Goal: Information Seeking & Learning: Find specific fact

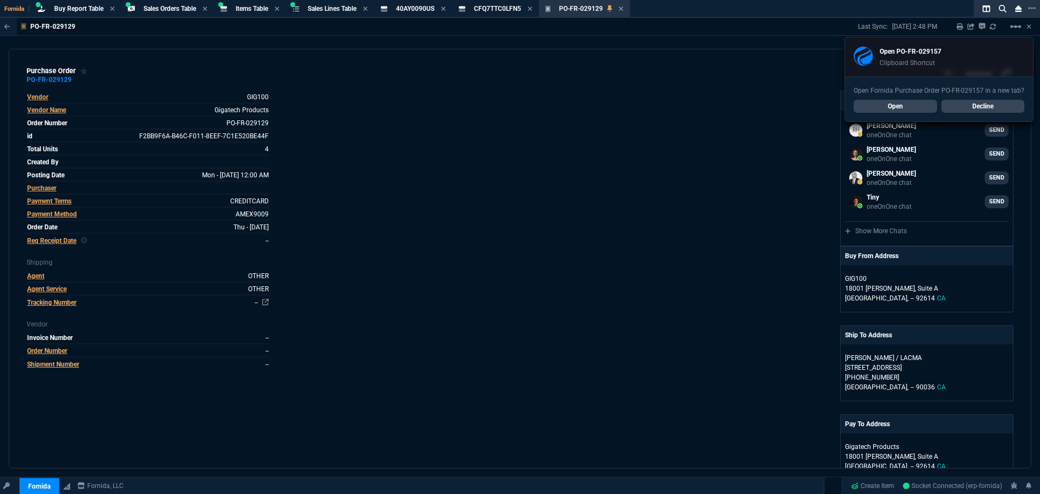
select select "9: OCAM"
click at [904, 105] on link "Open" at bounding box center [895, 106] width 83 height 13
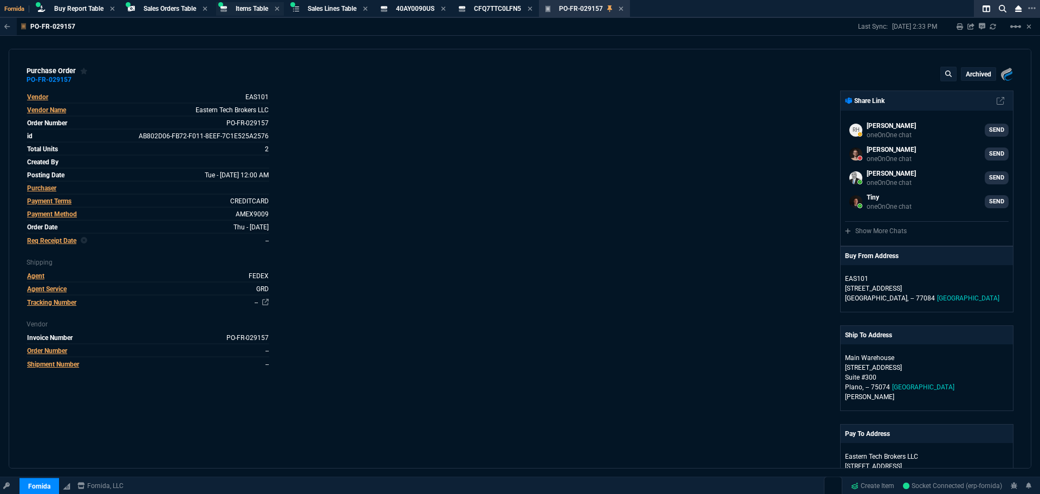
click at [244, 6] on span "Items Table" at bounding box center [252, 9] width 33 height 8
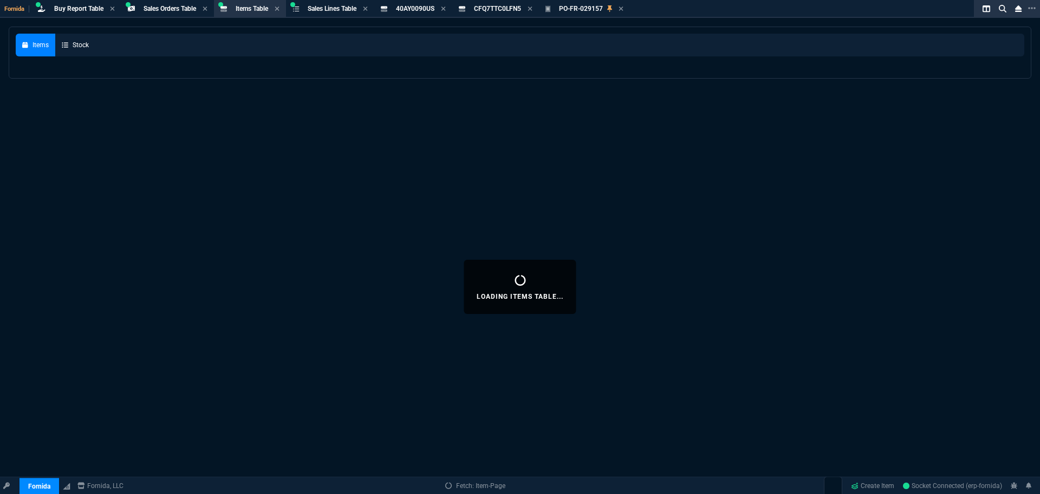
select select
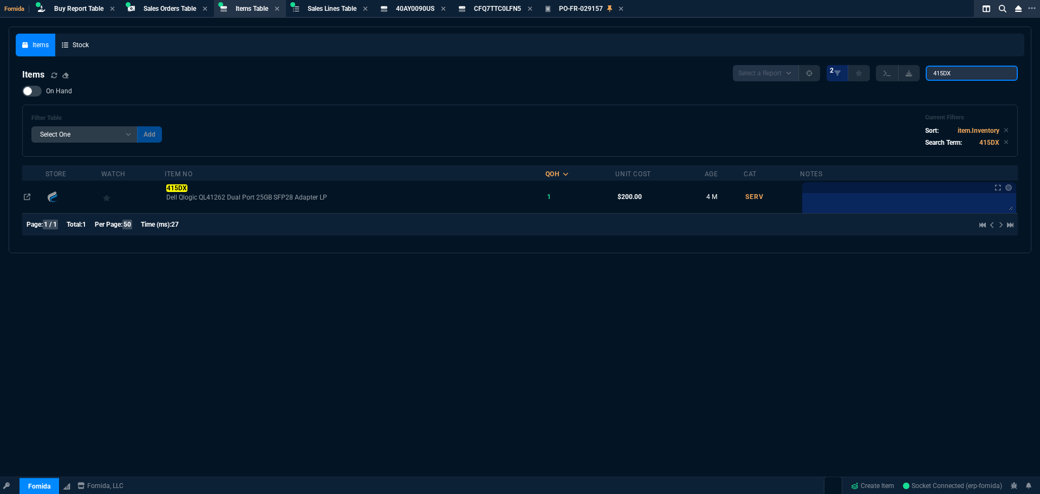
click at [943, 74] on input "415DX" at bounding box center [972, 73] width 92 height 15
paste input "374XY"
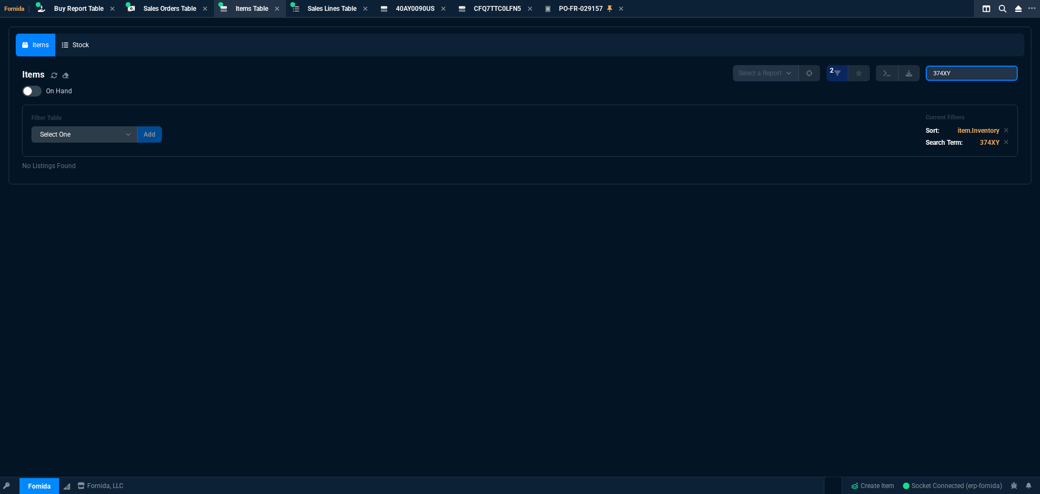
drag, startPoint x: 887, startPoint y: 63, endPoint x: 757, endPoint y: 66, distance: 130.0
click at [751, 70] on div "Select a Report NEW QUERY 2 374XY" at bounding box center [875, 73] width 285 height 16
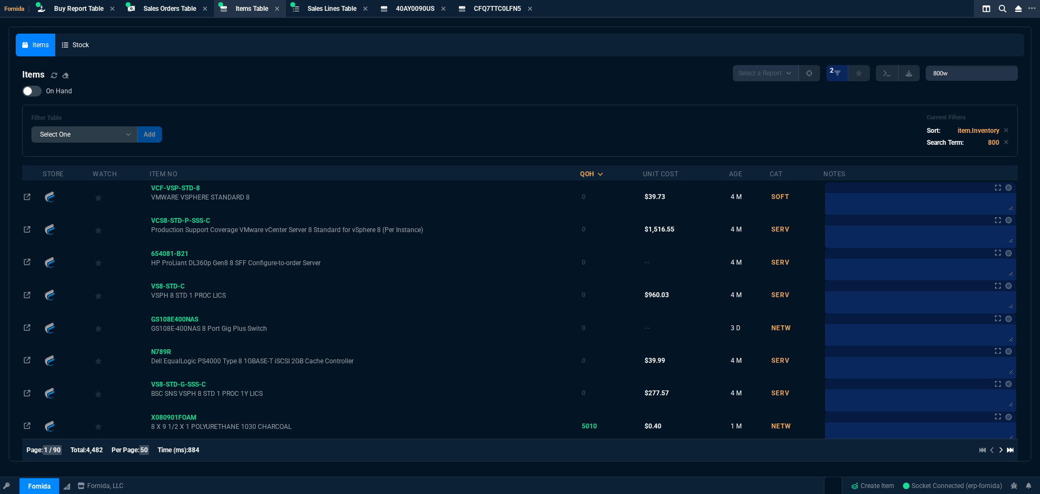
type input "800W"
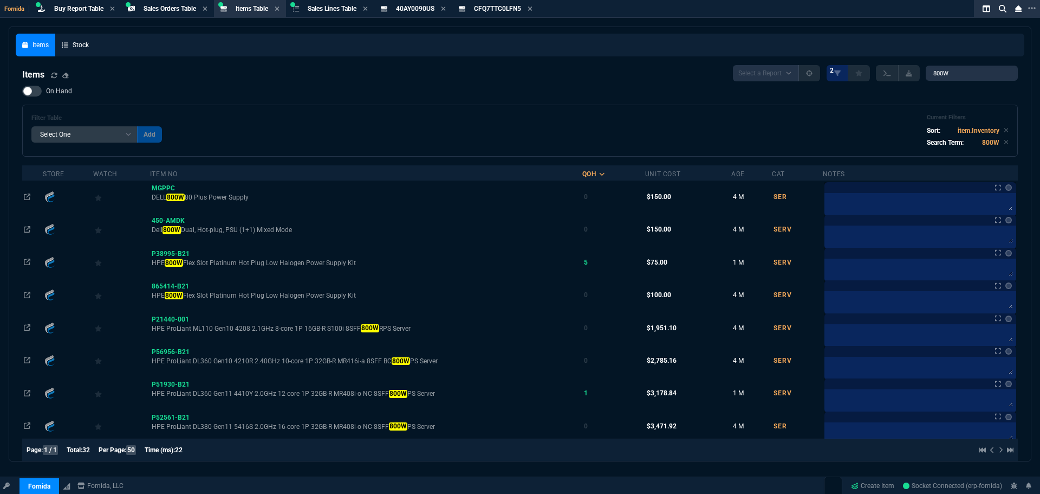
click at [63, 89] on span "On Hand" at bounding box center [59, 91] width 26 height 9
click at [22, 91] on input "On Hand" at bounding box center [22, 91] width 1 height 1
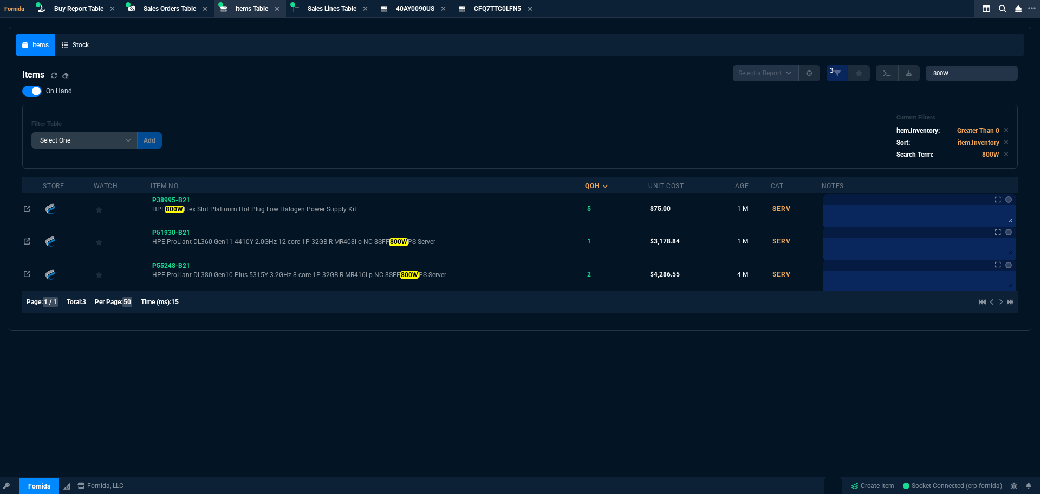
click at [38, 90] on div at bounding box center [32, 91] width 20 height 11
click at [22, 91] on input "On Hand" at bounding box center [22, 91] width 1 height 1
checkbox input "false"
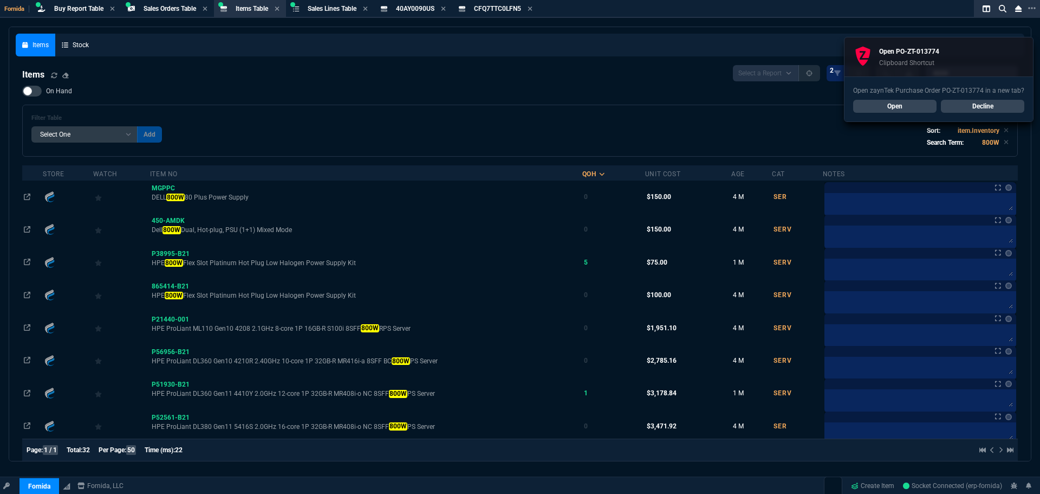
click at [998, 106] on link "Decline" at bounding box center [982, 106] width 83 height 13
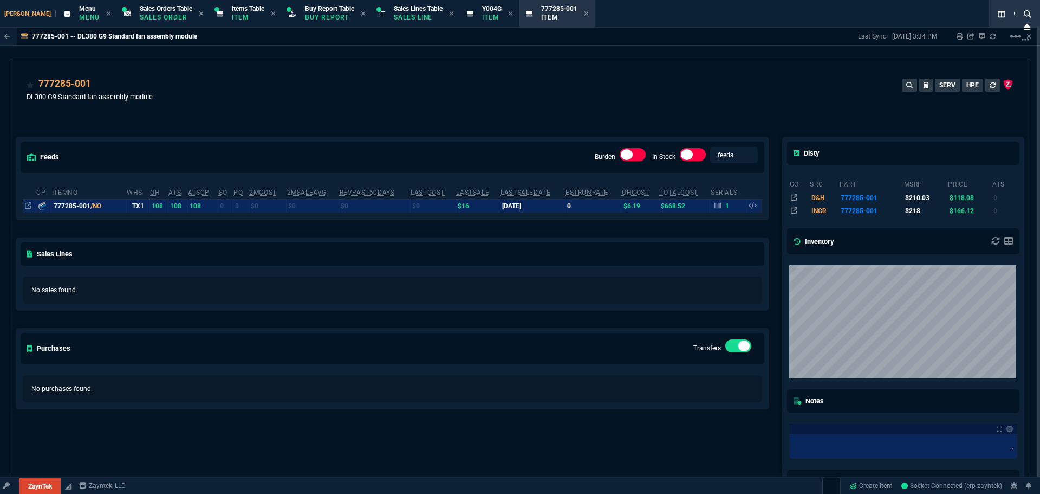
select select "9: OCAM"
click at [305, 15] on p "Buy Report" at bounding box center [329, 17] width 49 height 9
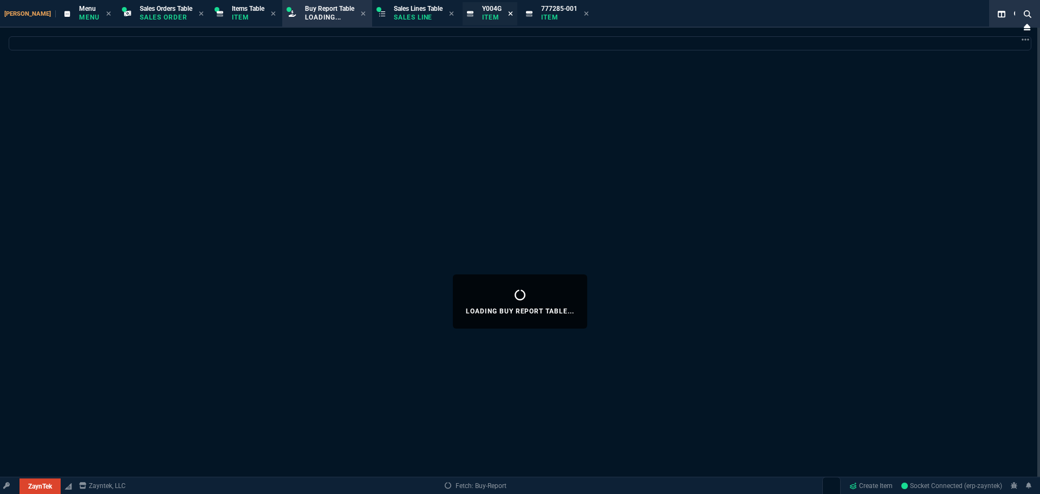
click at [509, 15] on icon at bounding box center [511, 13] width 4 height 4
click at [525, 11] on icon at bounding box center [527, 13] width 5 height 7
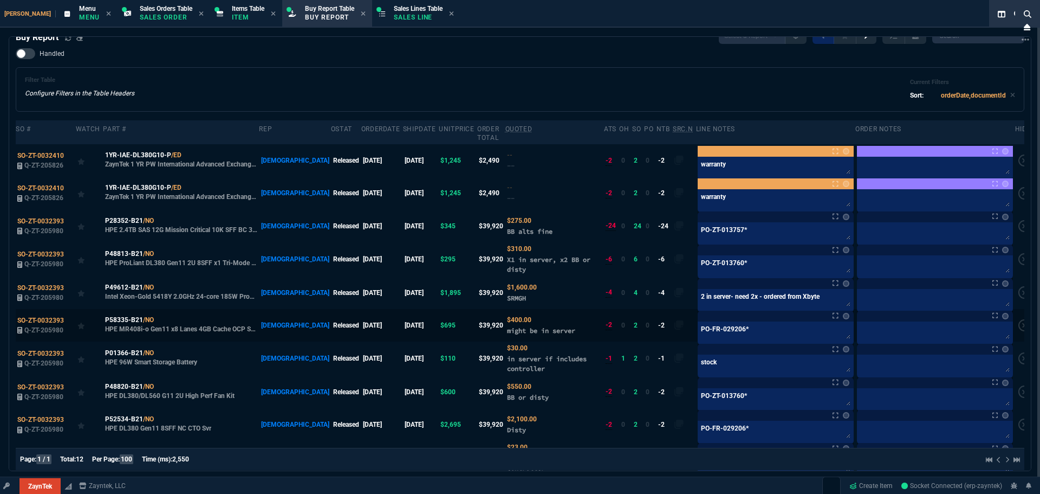
scroll to position [15, 0]
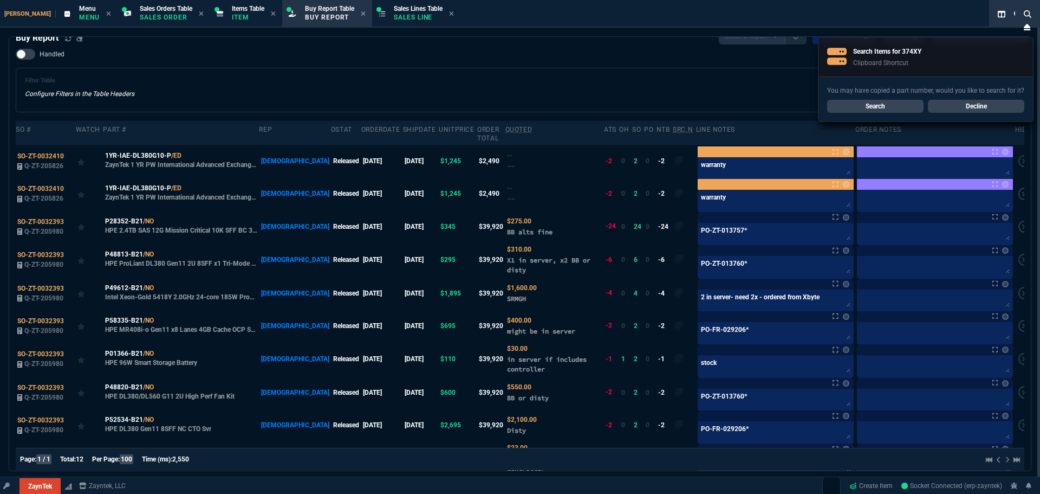
click at [888, 109] on link "Search" at bounding box center [875, 106] width 96 height 13
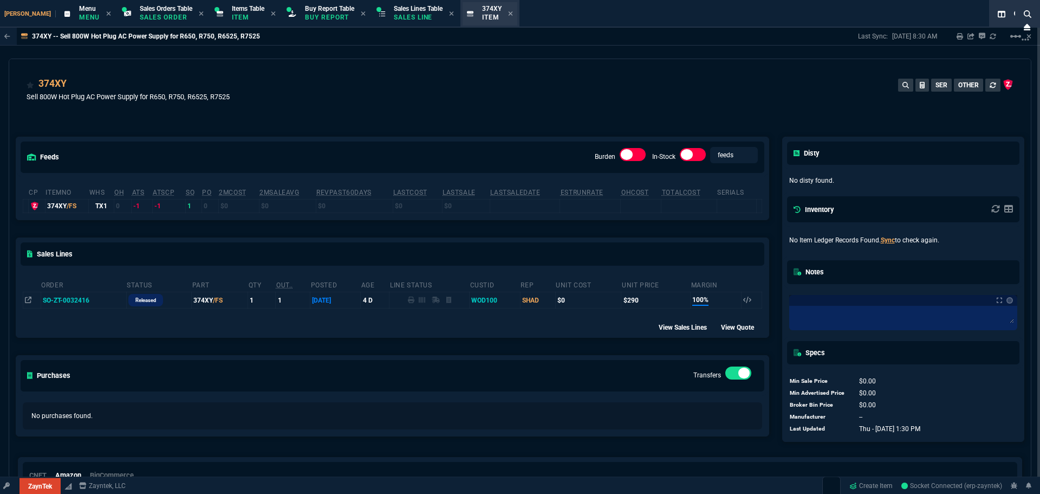
drag, startPoint x: 464, startPoint y: 91, endPoint x: 475, endPoint y: 12, distance: 79.8
click at [465, 89] on div "374XY Sell 800W Hot Plug AC Power Supply for R650, R750, R6525, R7525 SER OTHER" at bounding box center [520, 95] width 987 height 38
